Goal: Transaction & Acquisition: Book appointment/travel/reservation

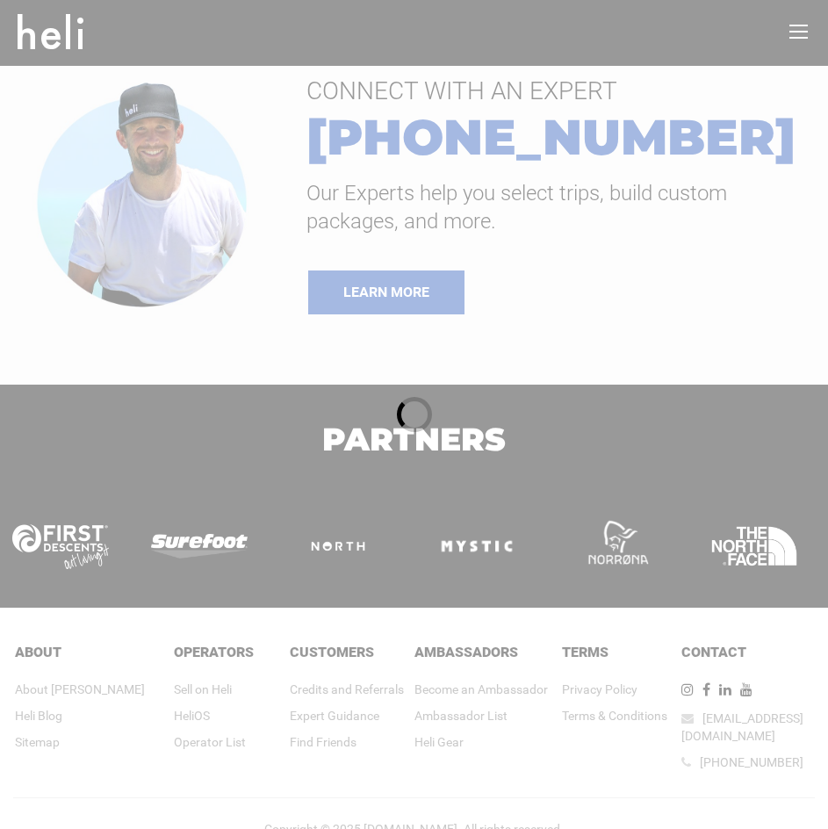
type input "Heli Skiing"
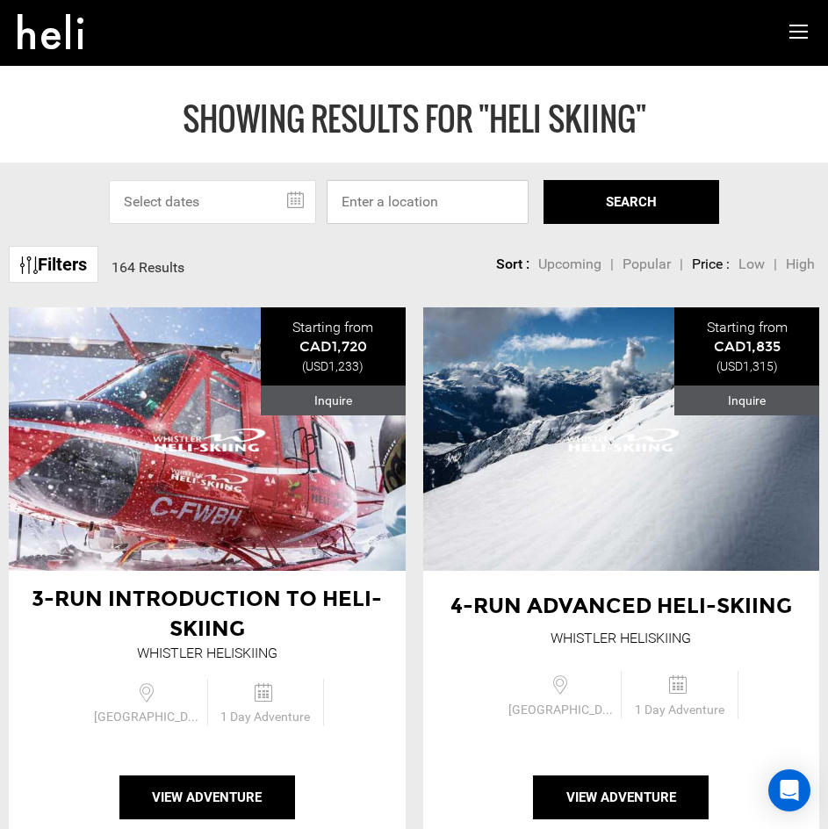
click at [461, 205] on input at bounding box center [428, 202] width 202 height 44
paste input "DAY TRIPS - HELI-SKI"
type input "DAY TRIPS - HELI-SKI"
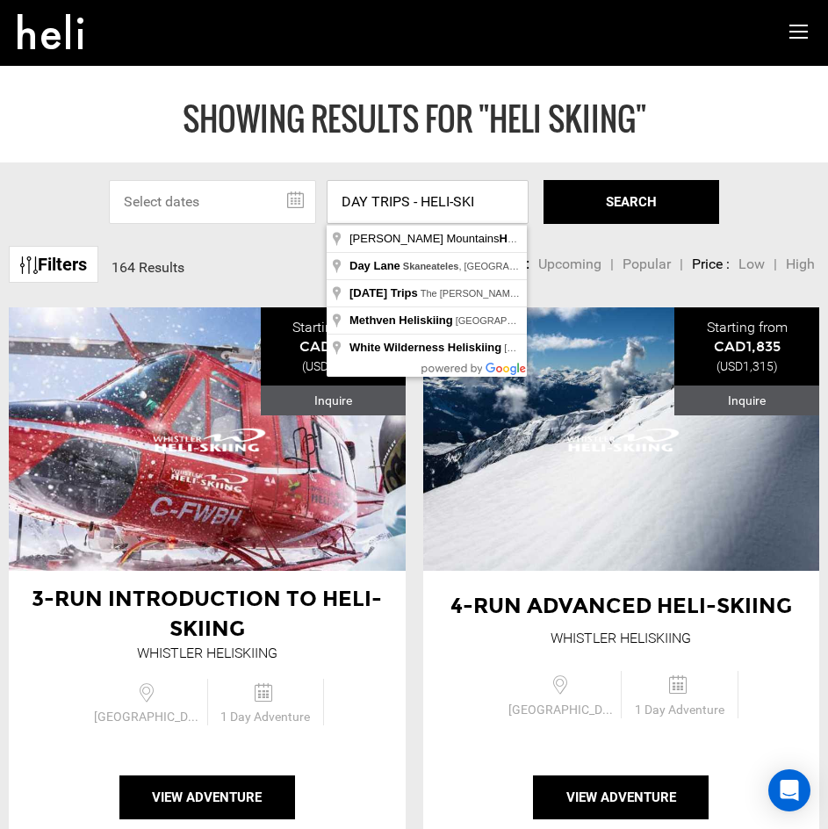
drag, startPoint x: 477, startPoint y: 203, endPoint x: 273, endPoint y: 210, distance: 203.9
click at [273, 210] on div "[DATE] Su Mo Tu We Th Fr Sa 28 29 30 1 2 3 4 5 6 7 8 9 10 11 12 13 14 15 16 17 …" at bounding box center [414, 202] width 610 height 44
type input "Whistler, [GEOGRAPHIC_DATA], [GEOGRAPHIC_DATA]"
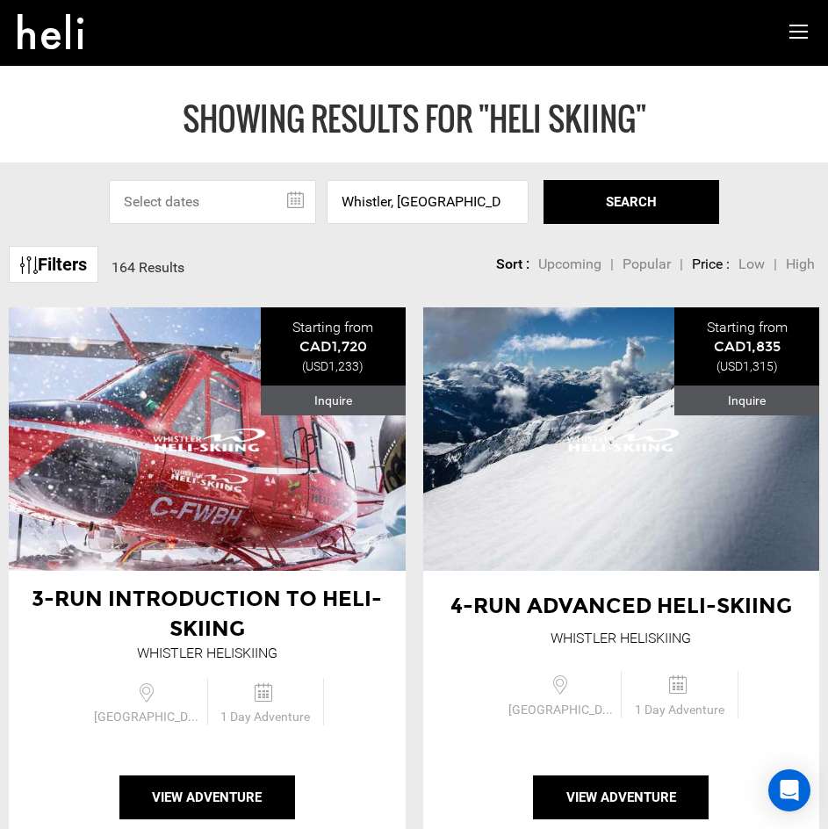
click at [617, 187] on button "SEARCH" at bounding box center [632, 202] width 176 height 44
click at [204, 526] on div "3-Run Introduction to Heli-Skiing Whistler Heliskiing" at bounding box center [207, 438] width 397 height 263
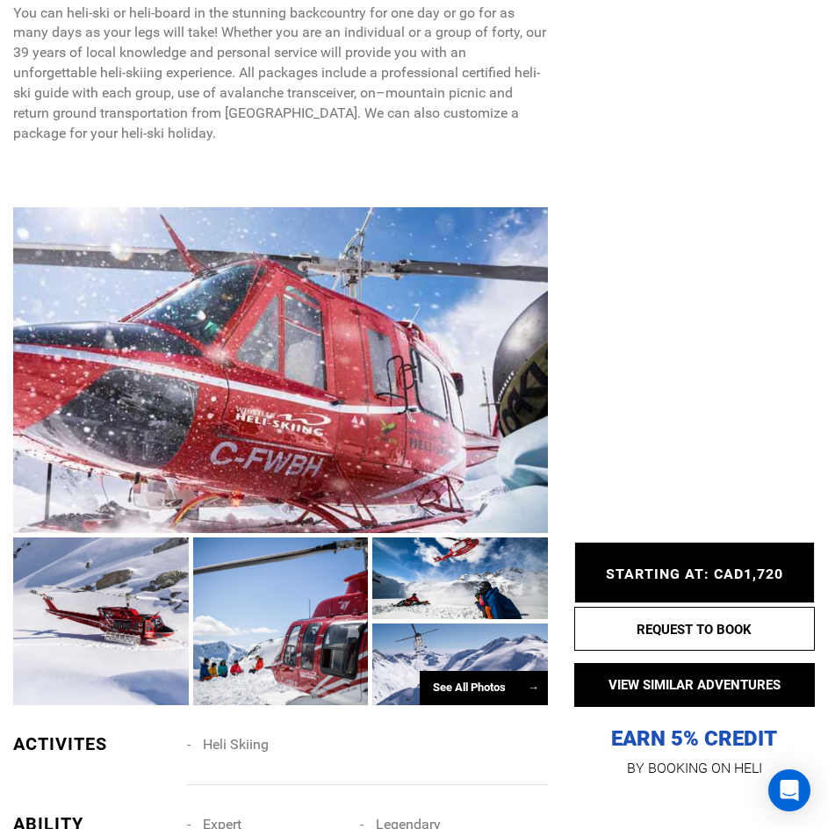
scroll to position [966, 0]
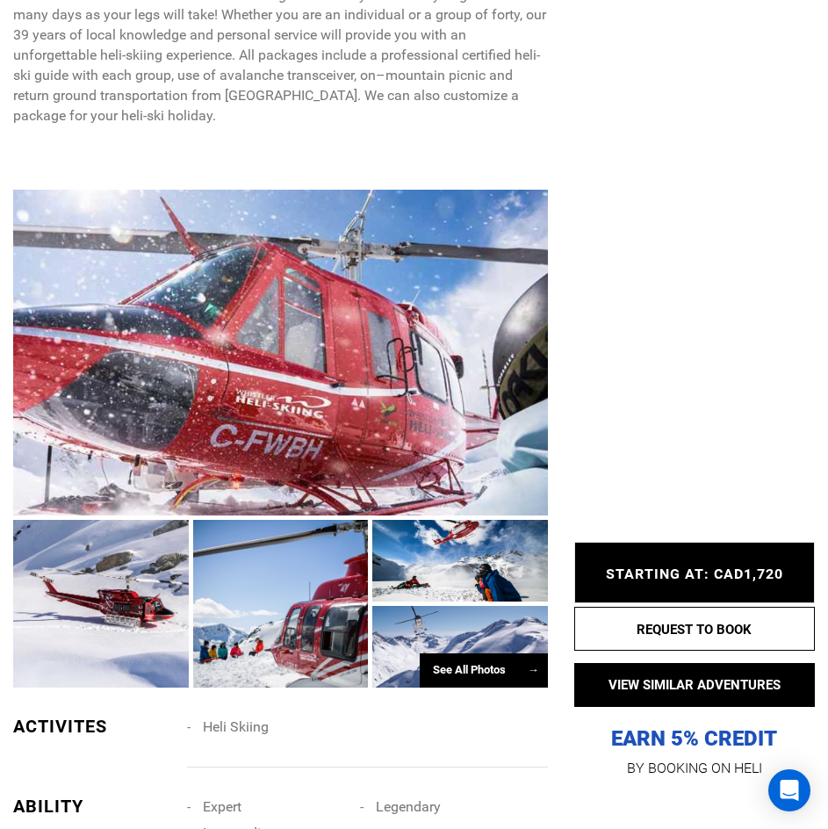
click at [213, 401] on div at bounding box center [280, 353] width 535 height 326
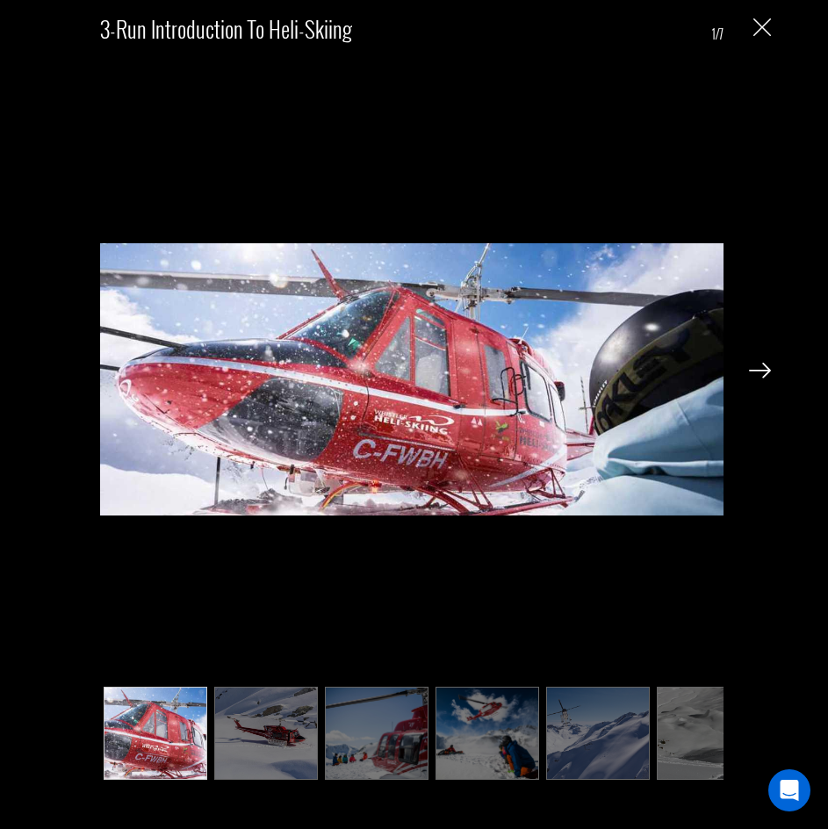
click at [762, 372] on img at bounding box center [760, 371] width 22 height 16
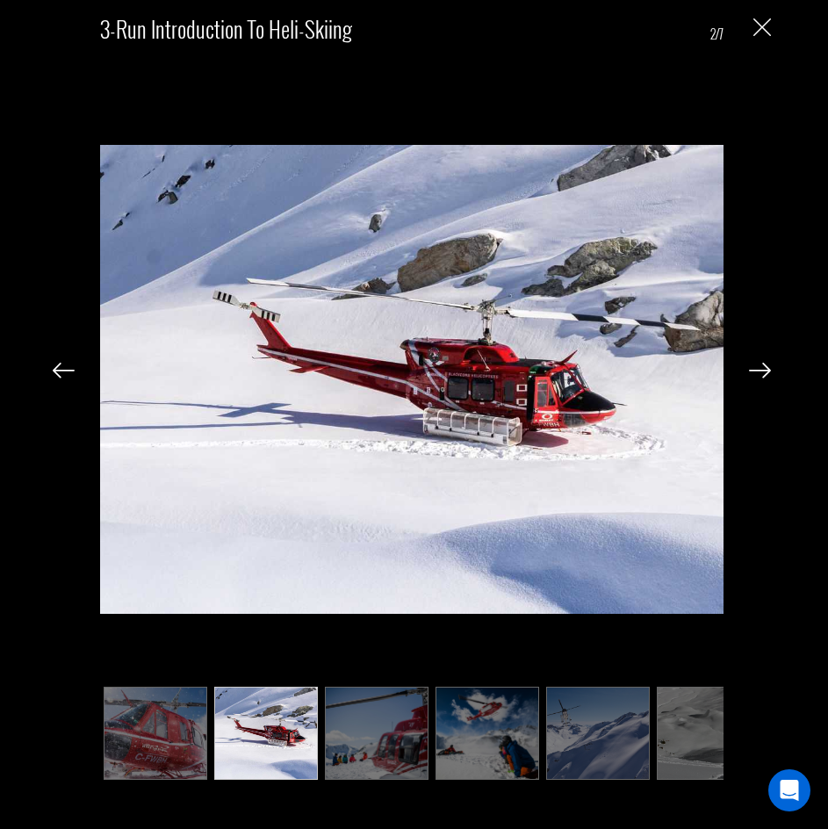
click at [762, 372] on img at bounding box center [760, 371] width 22 height 16
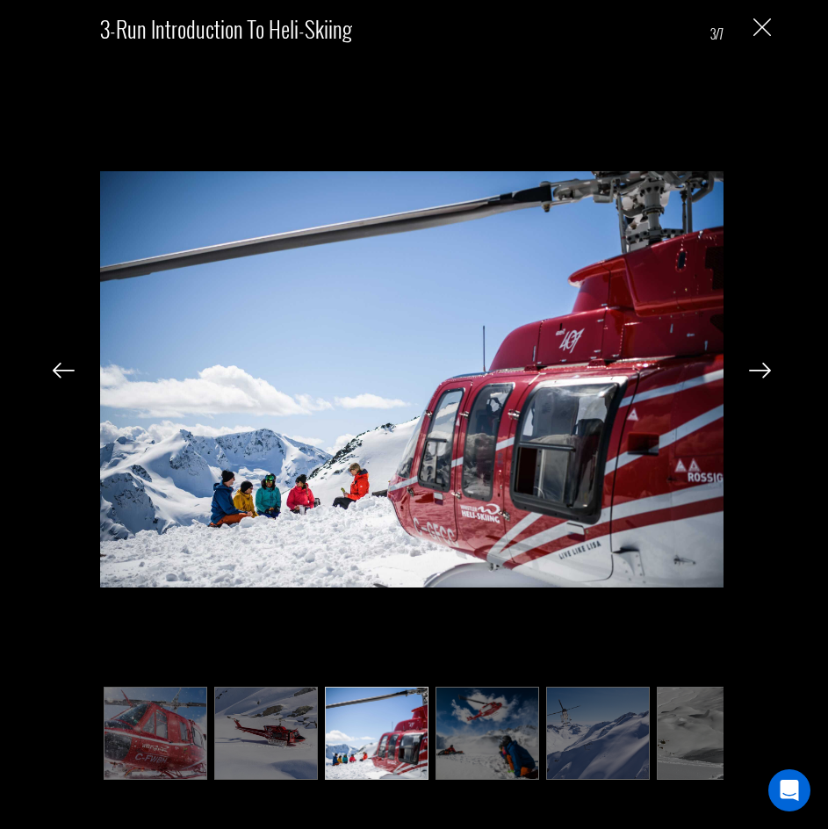
click at [762, 372] on img at bounding box center [760, 371] width 22 height 16
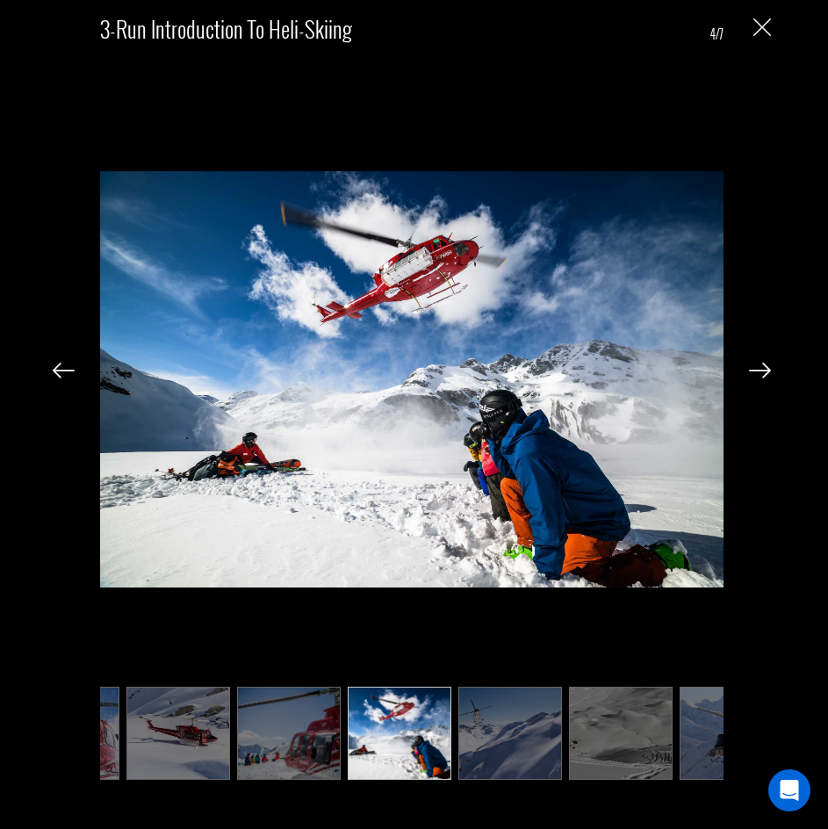
click at [762, 372] on img at bounding box center [760, 371] width 22 height 16
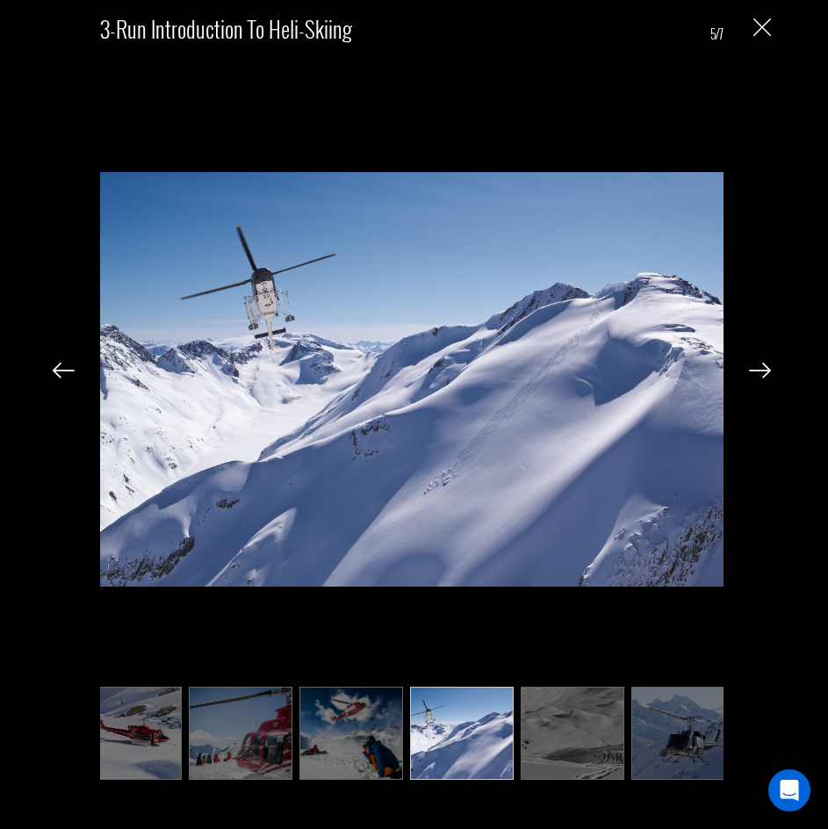
scroll to position [0, 151]
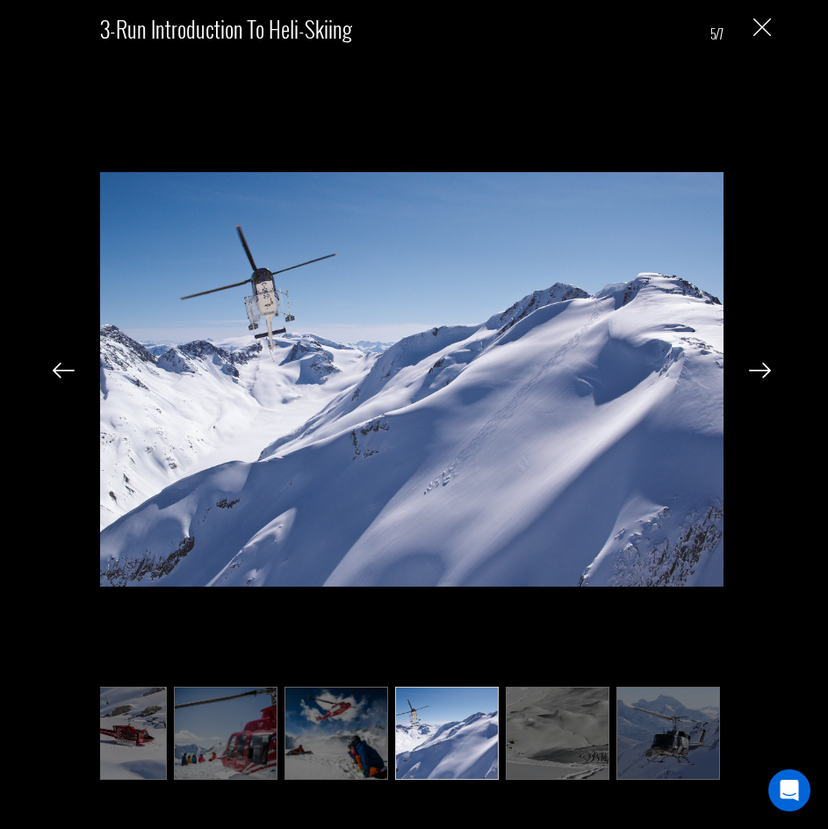
click at [762, 372] on img at bounding box center [760, 371] width 22 height 16
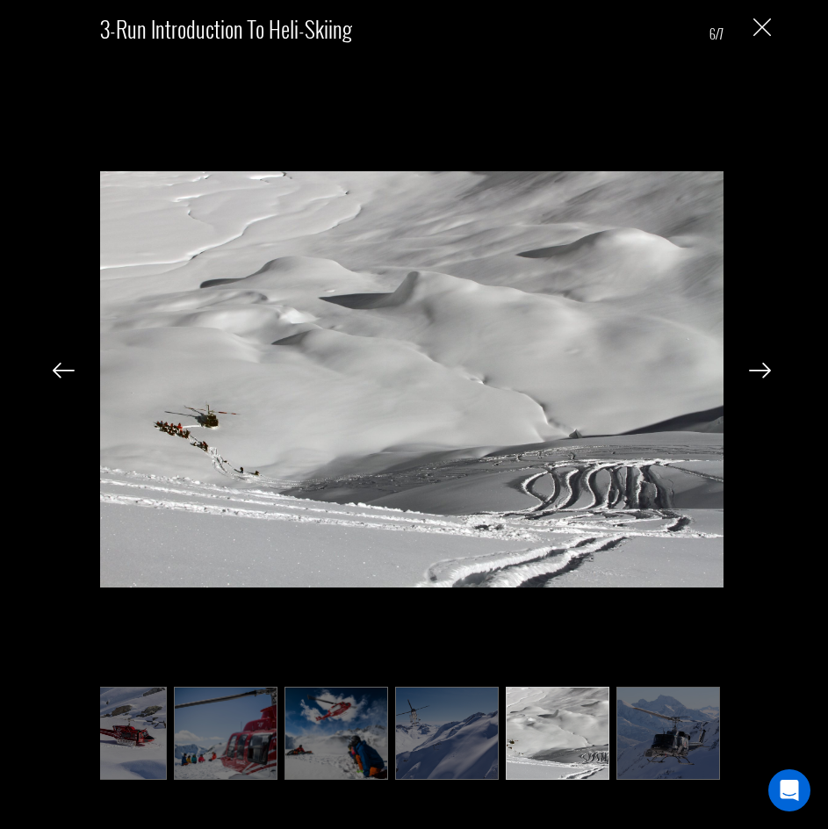
click at [762, 372] on img at bounding box center [760, 371] width 22 height 16
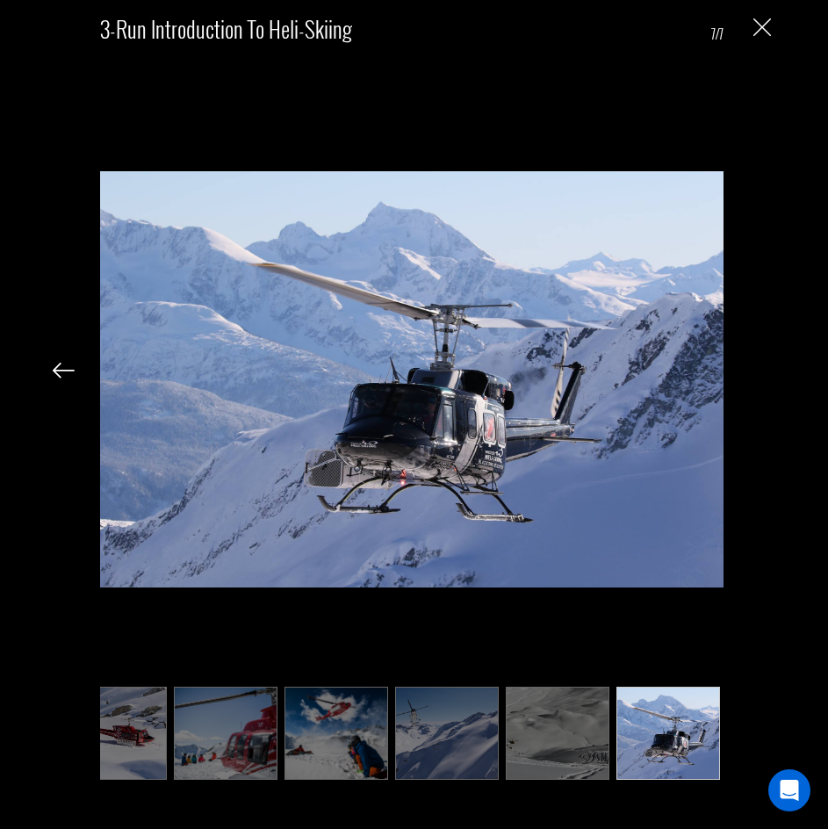
click at [762, 372] on div "3-Run Introduction to Heli-Skiing 7/7" at bounding box center [412, 394] width 789 height 788
click at [61, 374] on img at bounding box center [64, 371] width 22 height 16
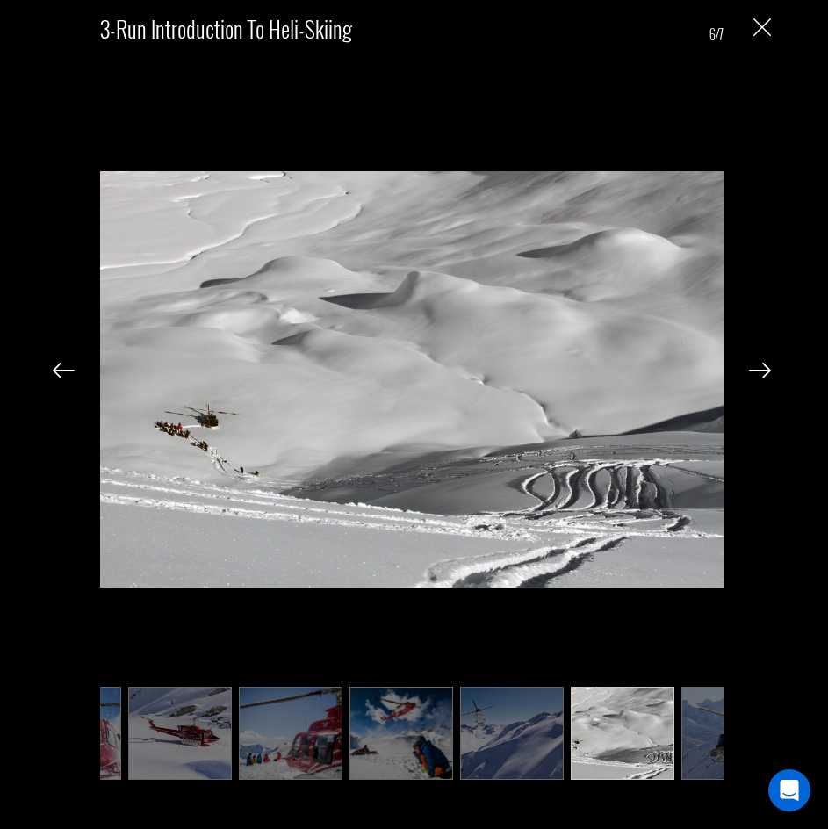
click at [61, 374] on img at bounding box center [64, 371] width 22 height 16
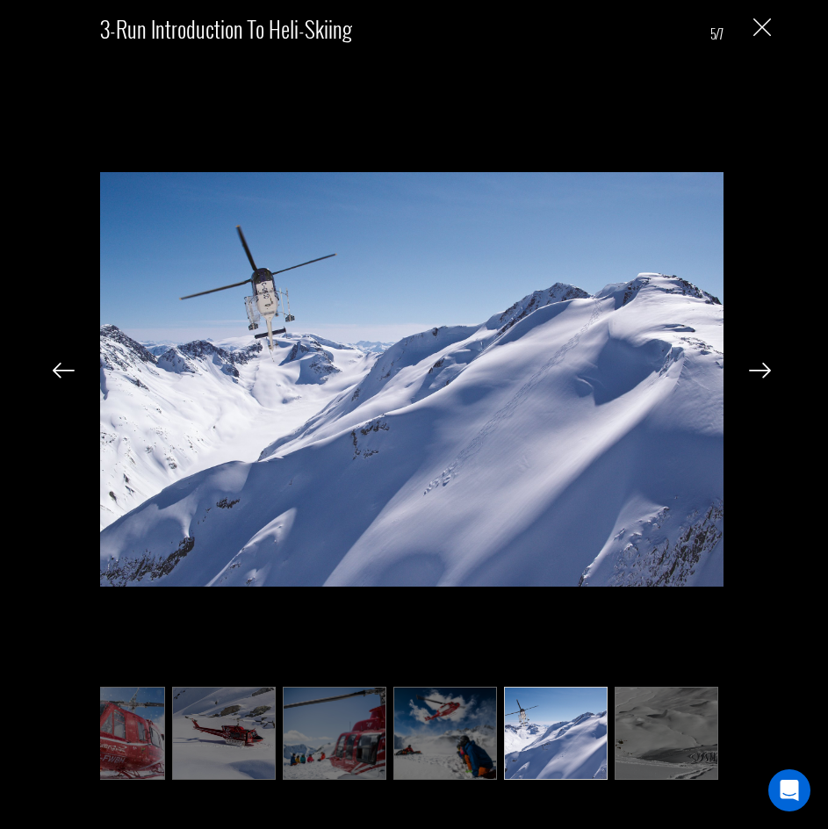
click at [61, 374] on img at bounding box center [64, 371] width 22 height 16
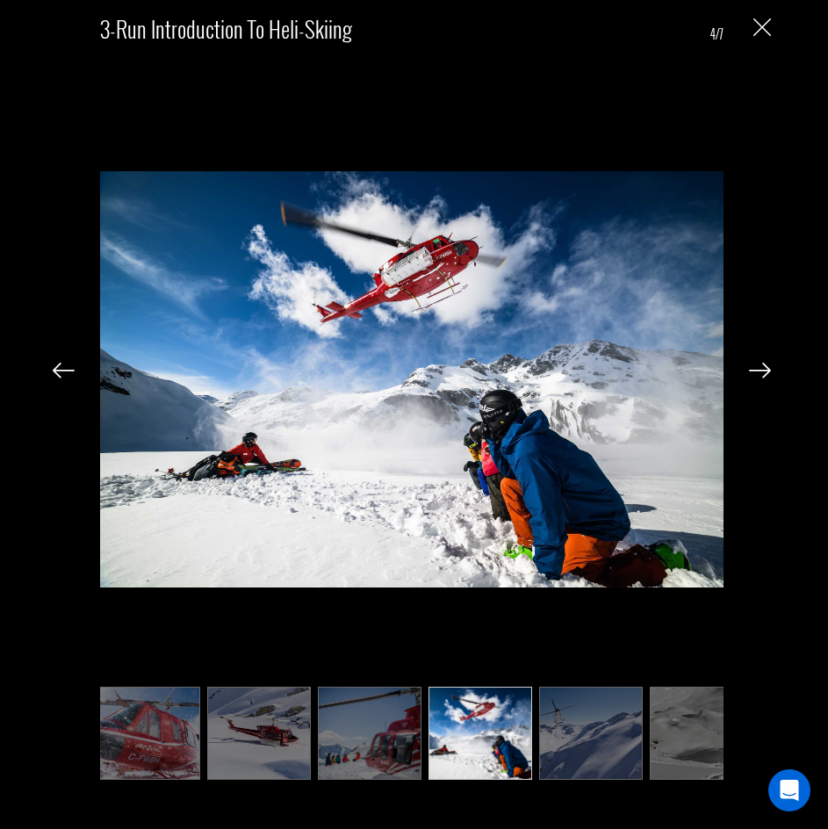
scroll to position [0, 0]
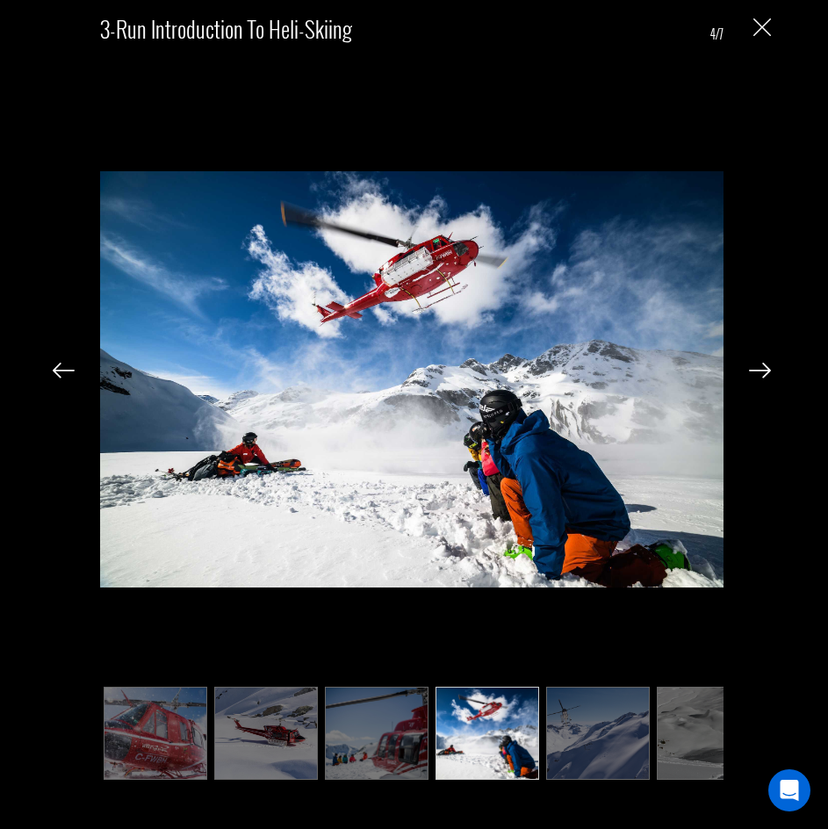
click at [61, 374] on img at bounding box center [64, 371] width 22 height 16
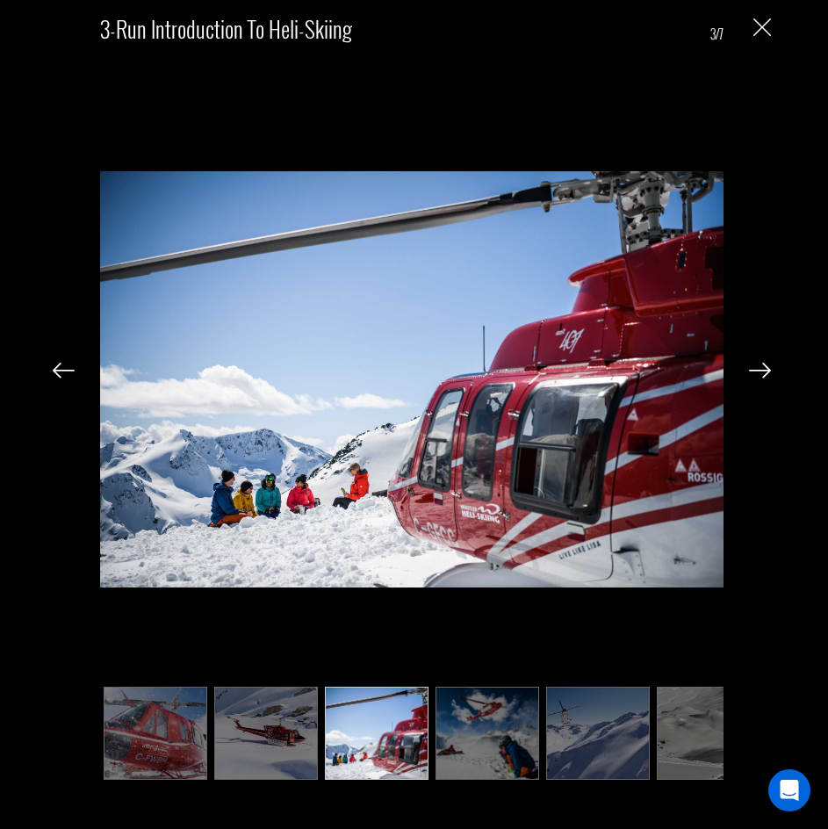
click at [61, 365] on img at bounding box center [64, 371] width 22 height 16
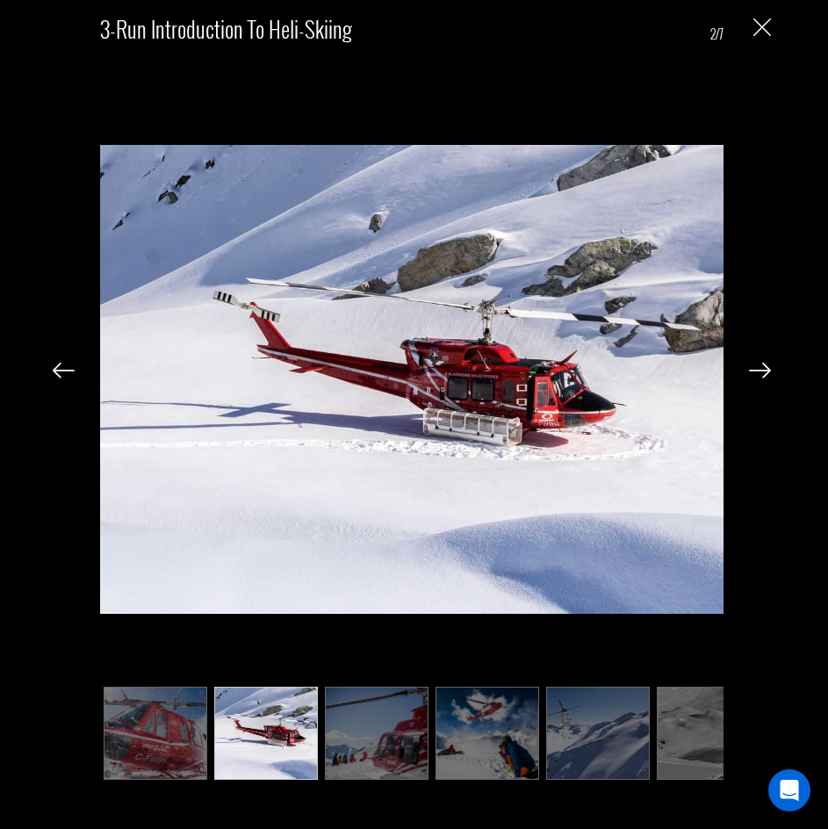
click at [61, 365] on img at bounding box center [64, 371] width 22 height 16
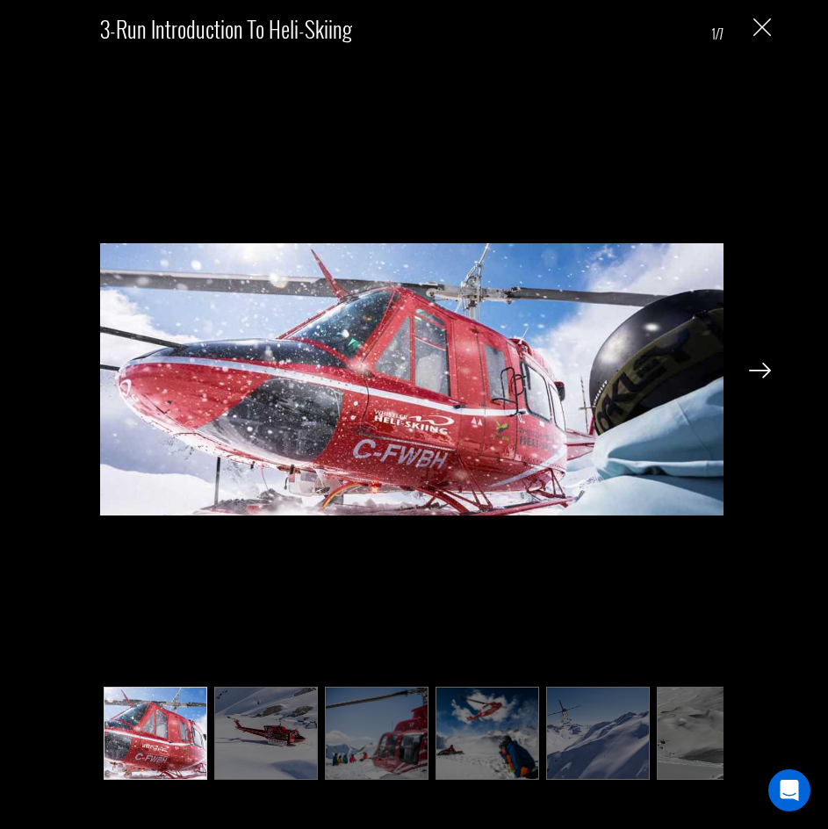
click at [763, 365] on img at bounding box center [760, 371] width 22 height 16
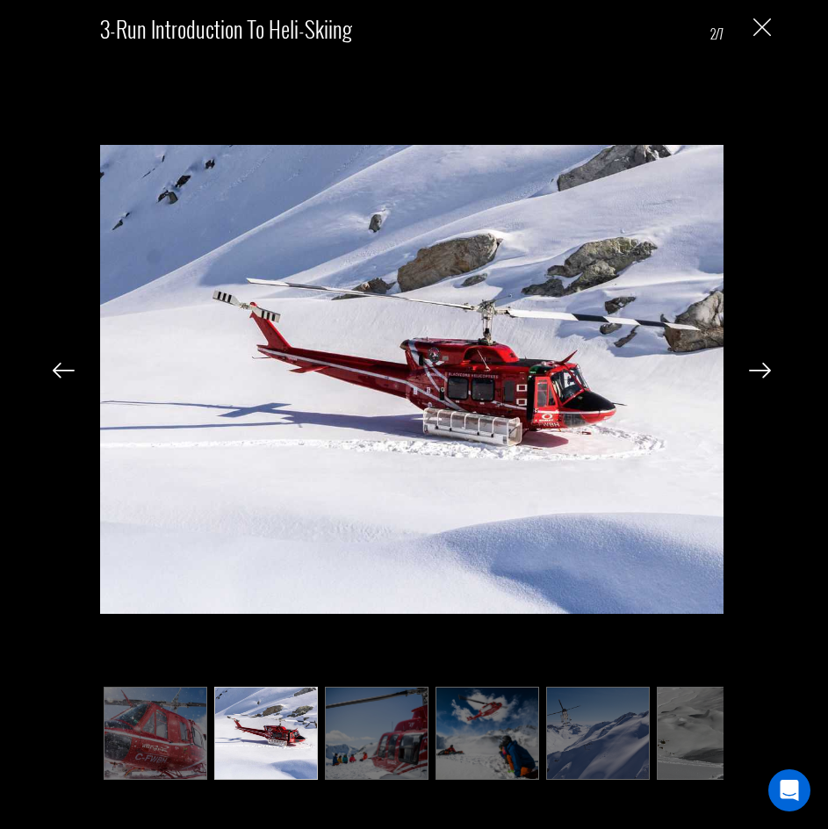
click at [763, 365] on img at bounding box center [760, 371] width 22 height 16
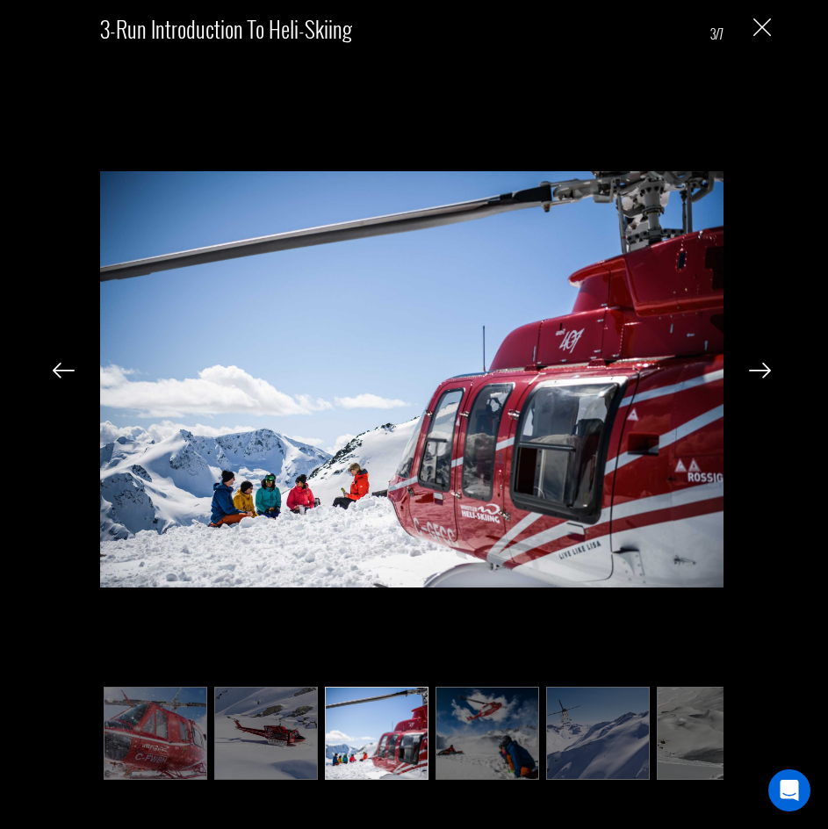
click at [754, 370] on img at bounding box center [760, 371] width 22 height 16
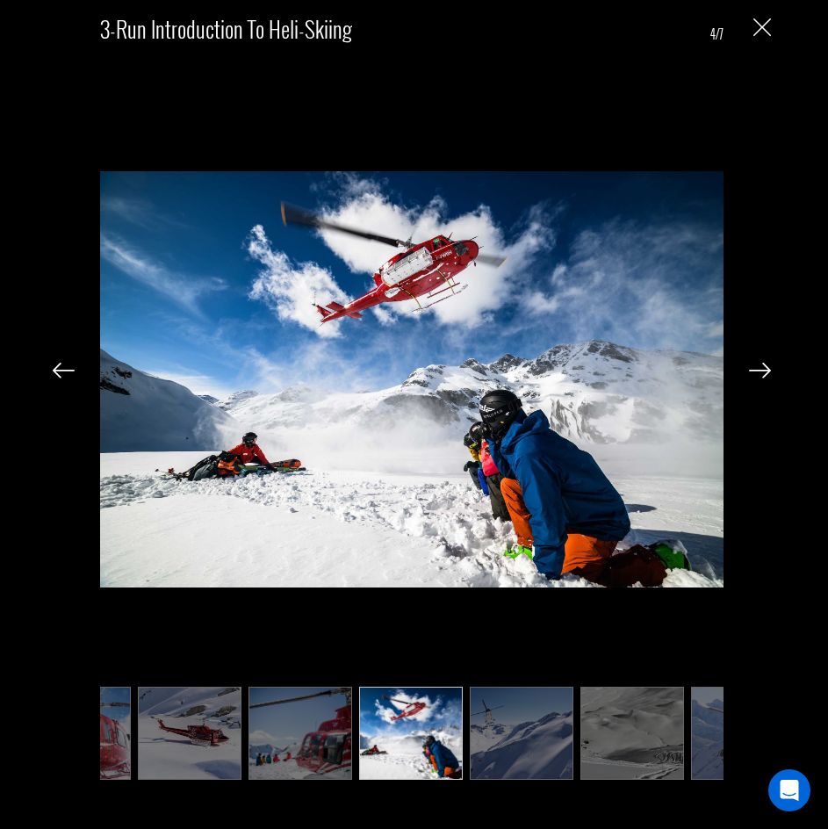
scroll to position [0, 88]
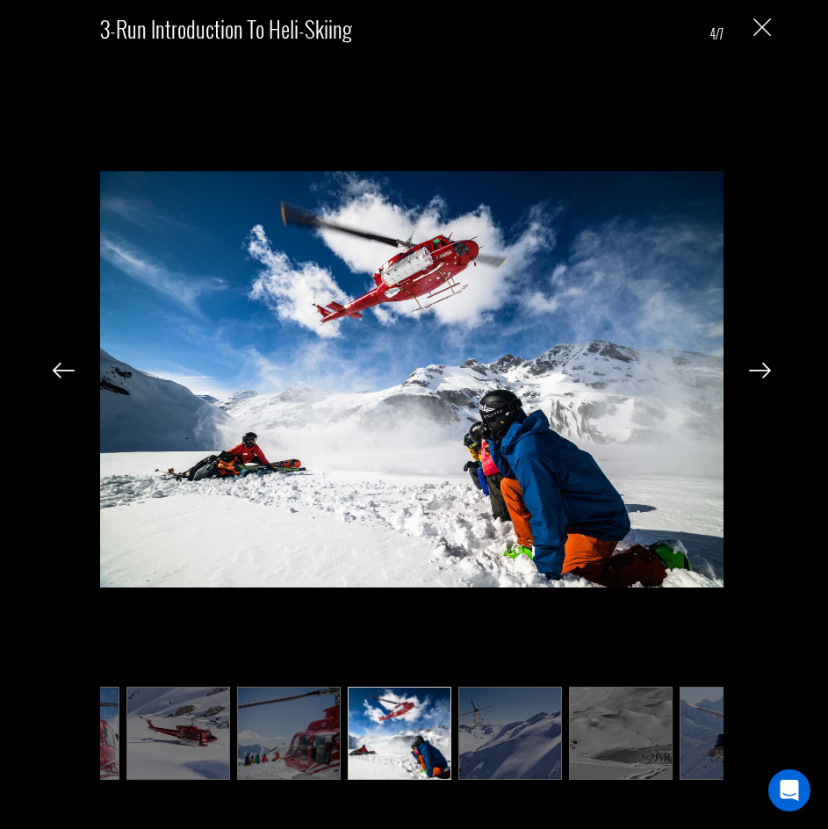
click at [761, 364] on img at bounding box center [760, 371] width 22 height 16
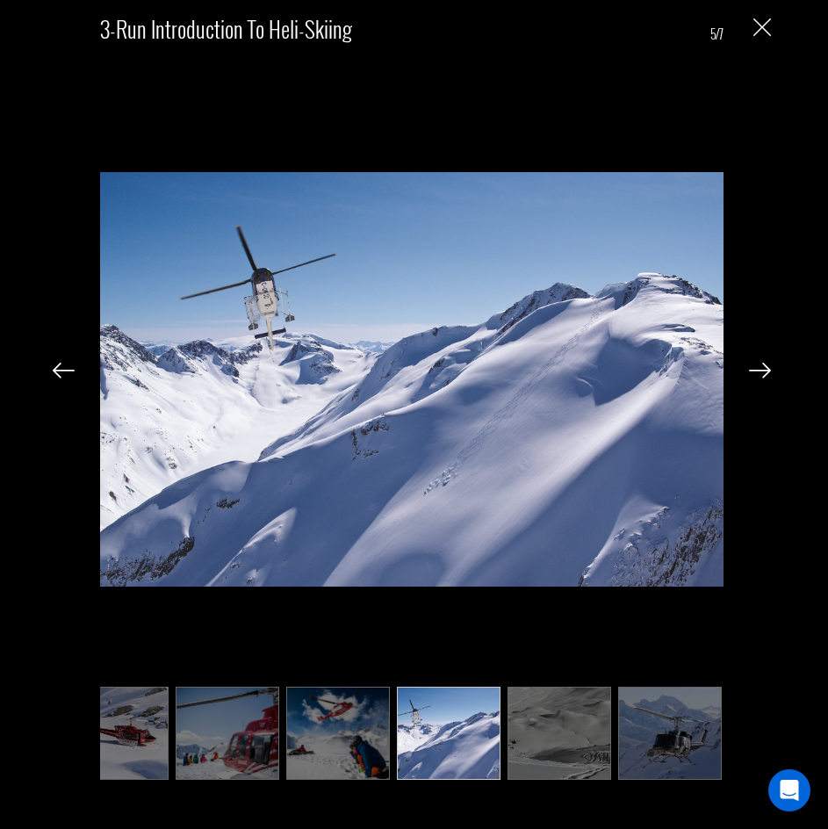
scroll to position [0, 151]
click at [761, 364] on img at bounding box center [760, 371] width 22 height 16
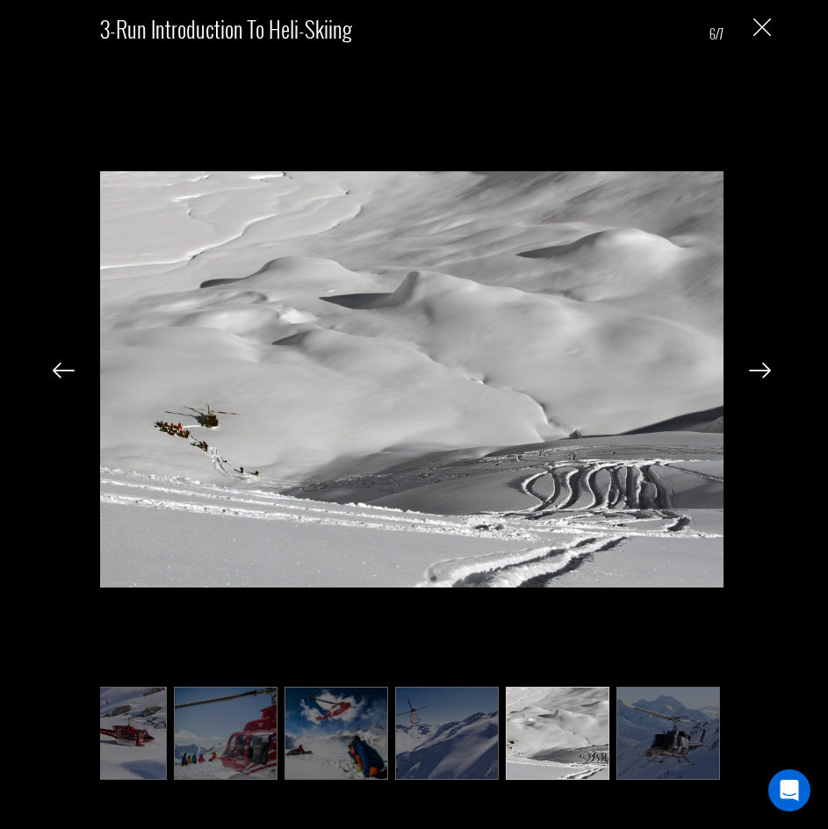
click at [753, 23] on div "3-Run Introduction to Heli-Skiing 6/7" at bounding box center [412, 394] width 789 height 788
